Goal: Task Accomplishment & Management: Manage account settings

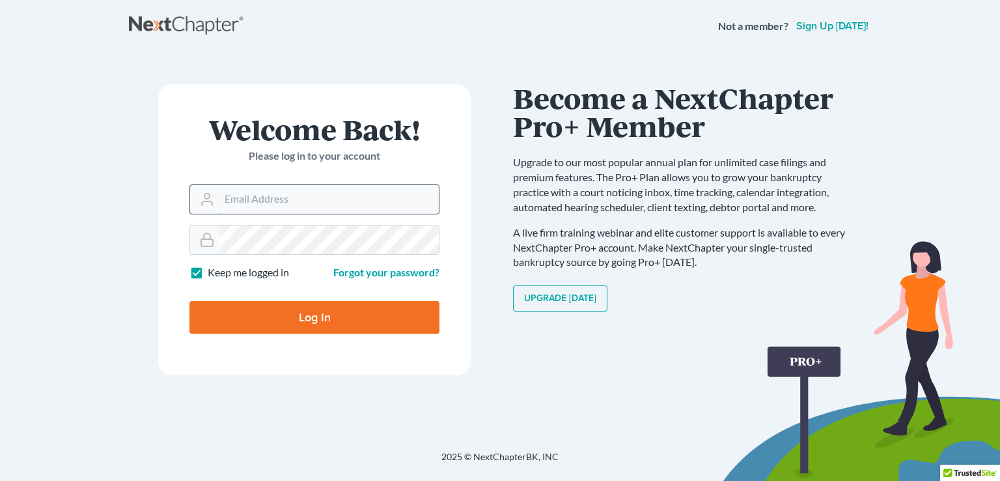
click at [285, 196] on input "Email Address" at bounding box center [328, 199] width 219 height 29
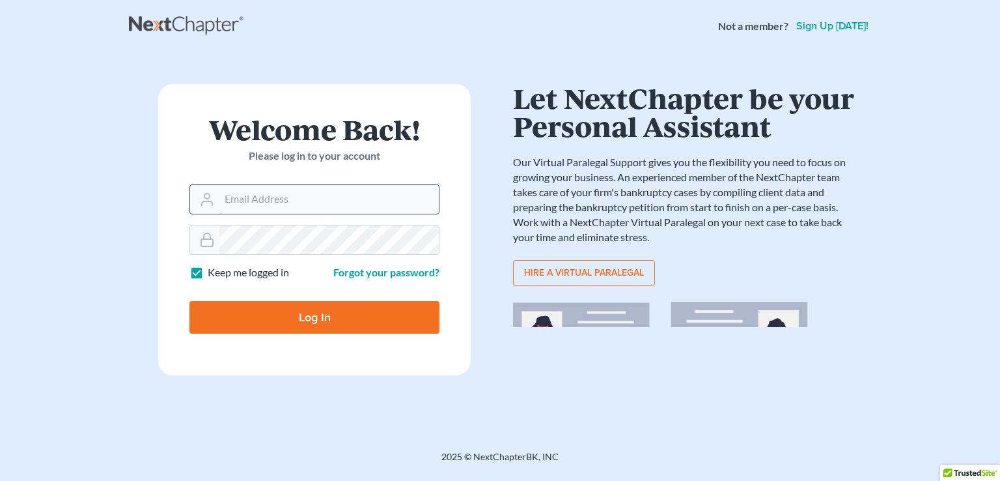
type input "[EMAIL_ADDRESS][DOMAIN_NAME]"
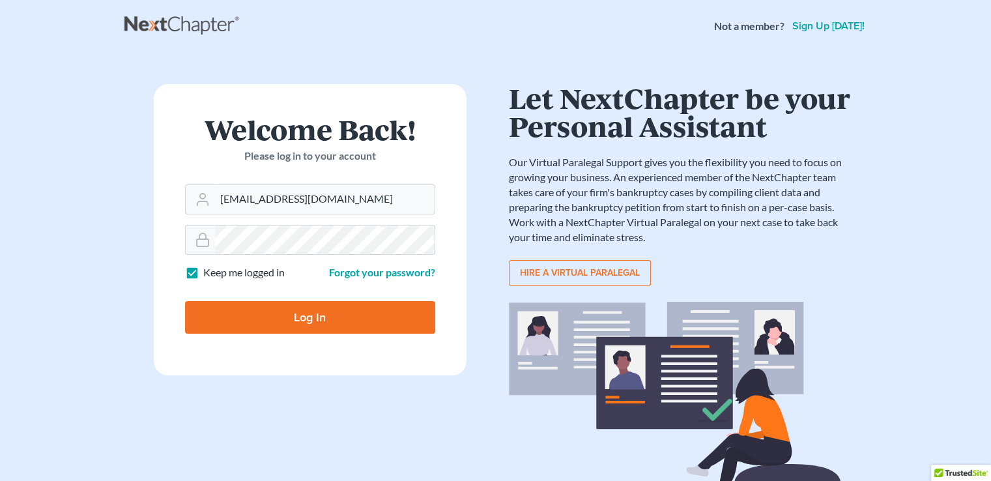
click at [303, 316] on input "Log In" at bounding box center [310, 317] width 250 height 33
type input "Thinking..."
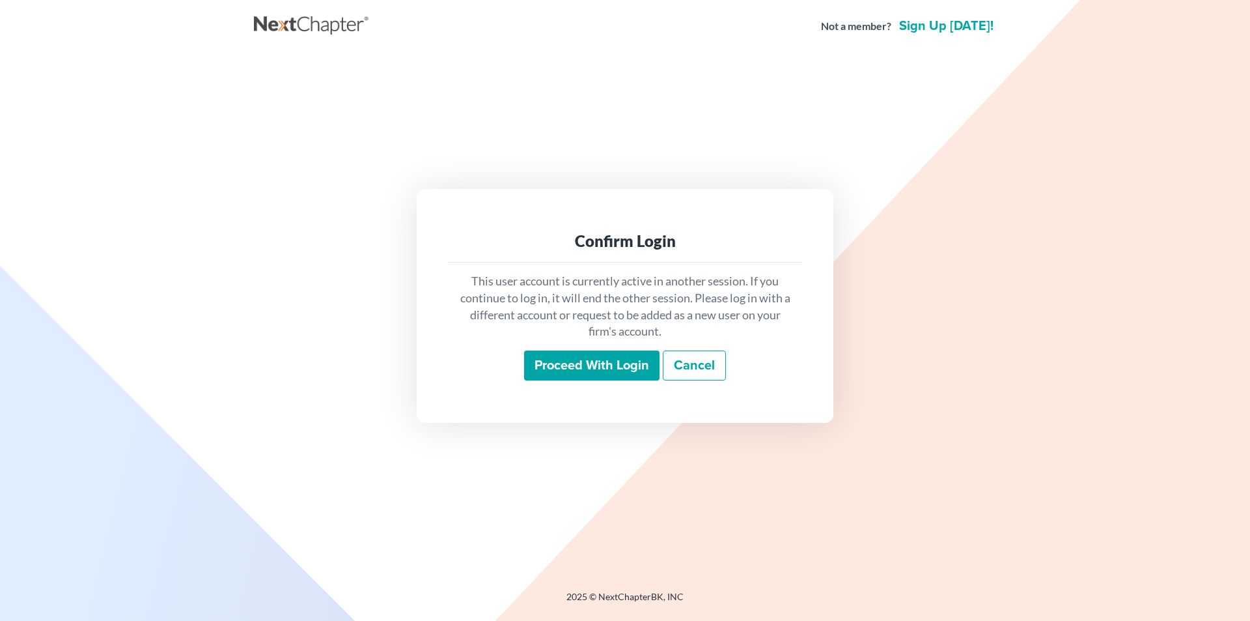
click at [486, 214] on input "Proceed with login" at bounding box center [591, 365] width 135 height 30
